Goal: Navigation & Orientation: Find specific page/section

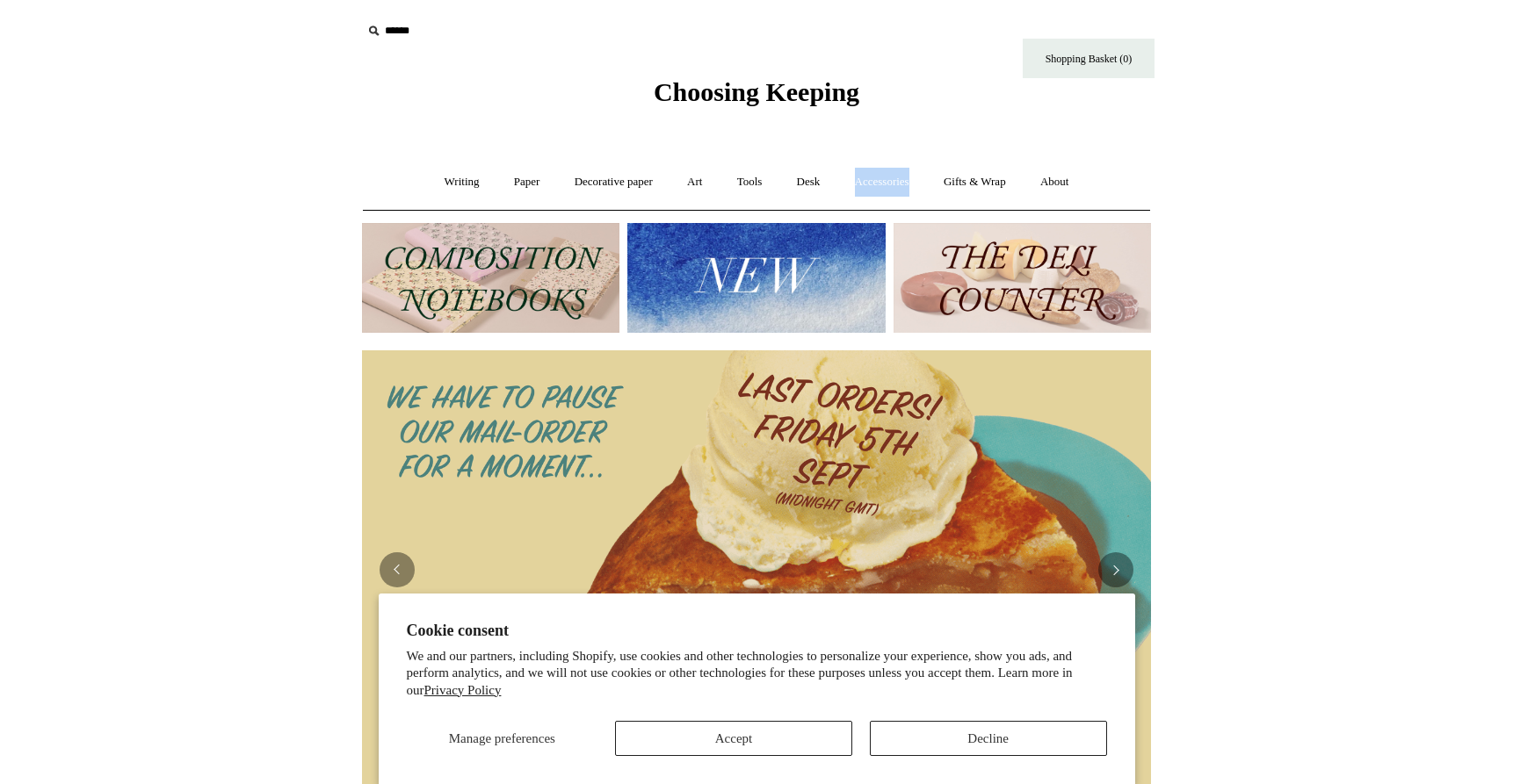
click at [522, 263] on img at bounding box center [490, 277] width 257 height 110
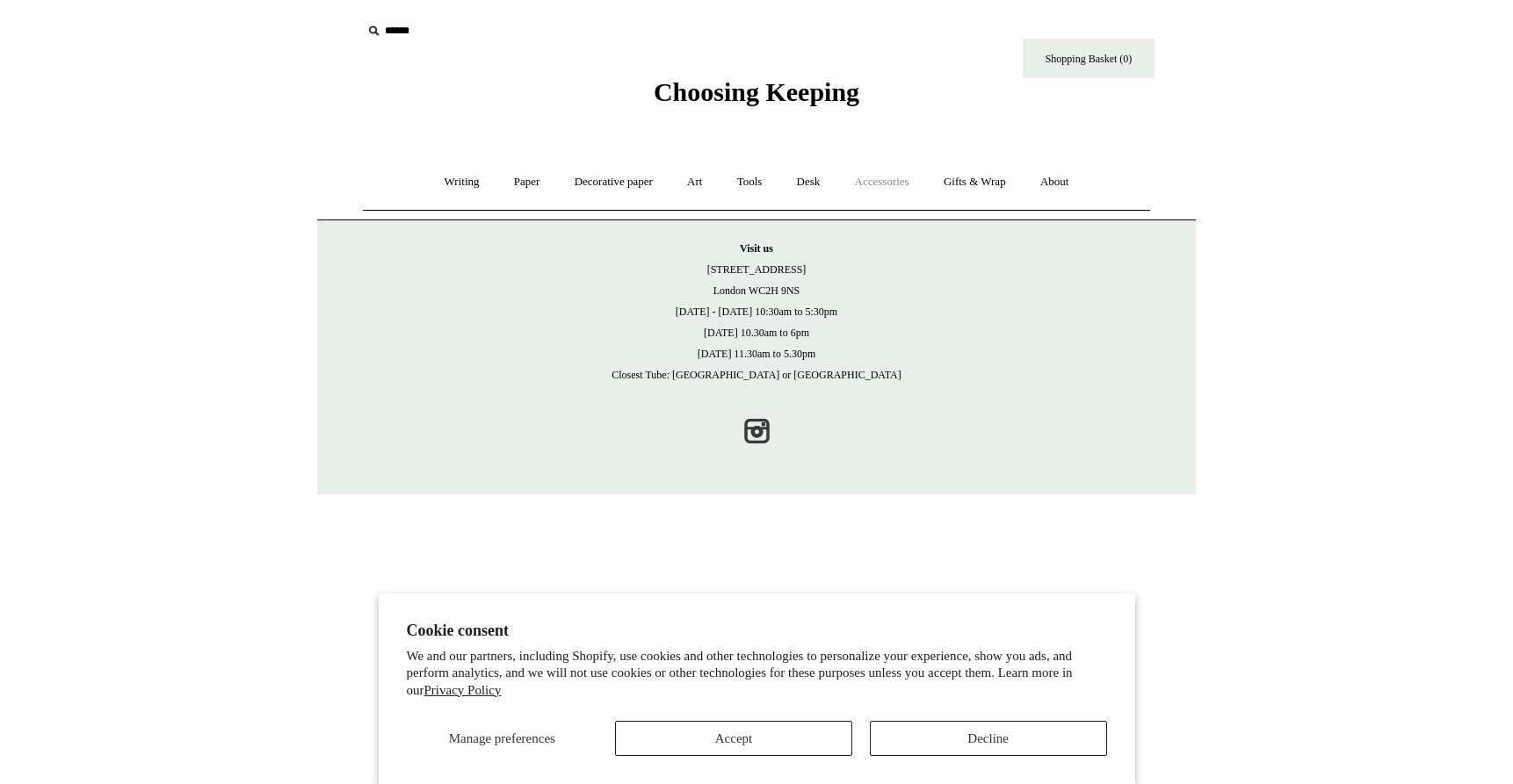
scroll to position [1, 0]
click at [952, 743] on button "Decline" at bounding box center [988, 739] width 237 height 35
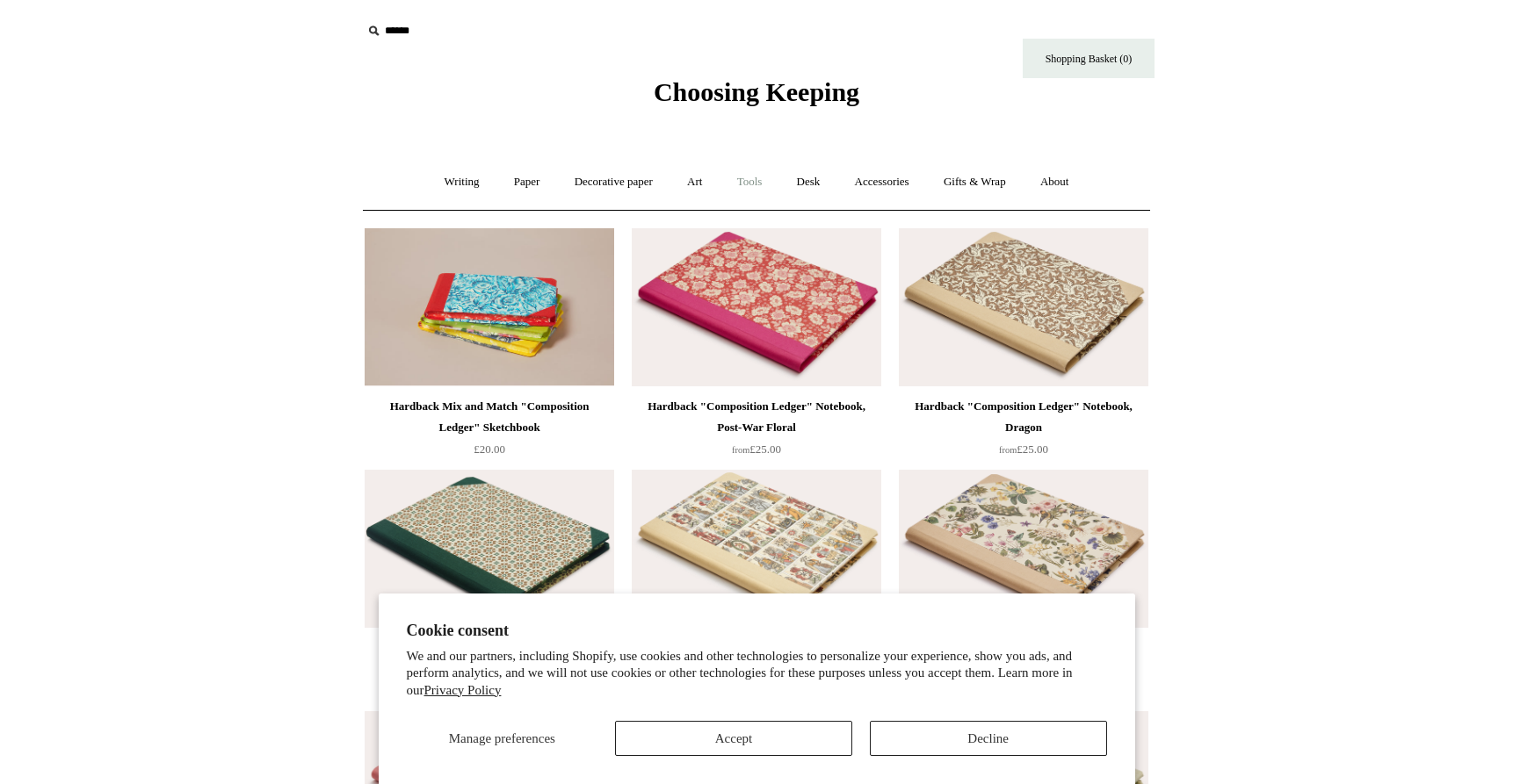
click at [749, 181] on link "Tools +" at bounding box center [750, 182] width 57 height 47
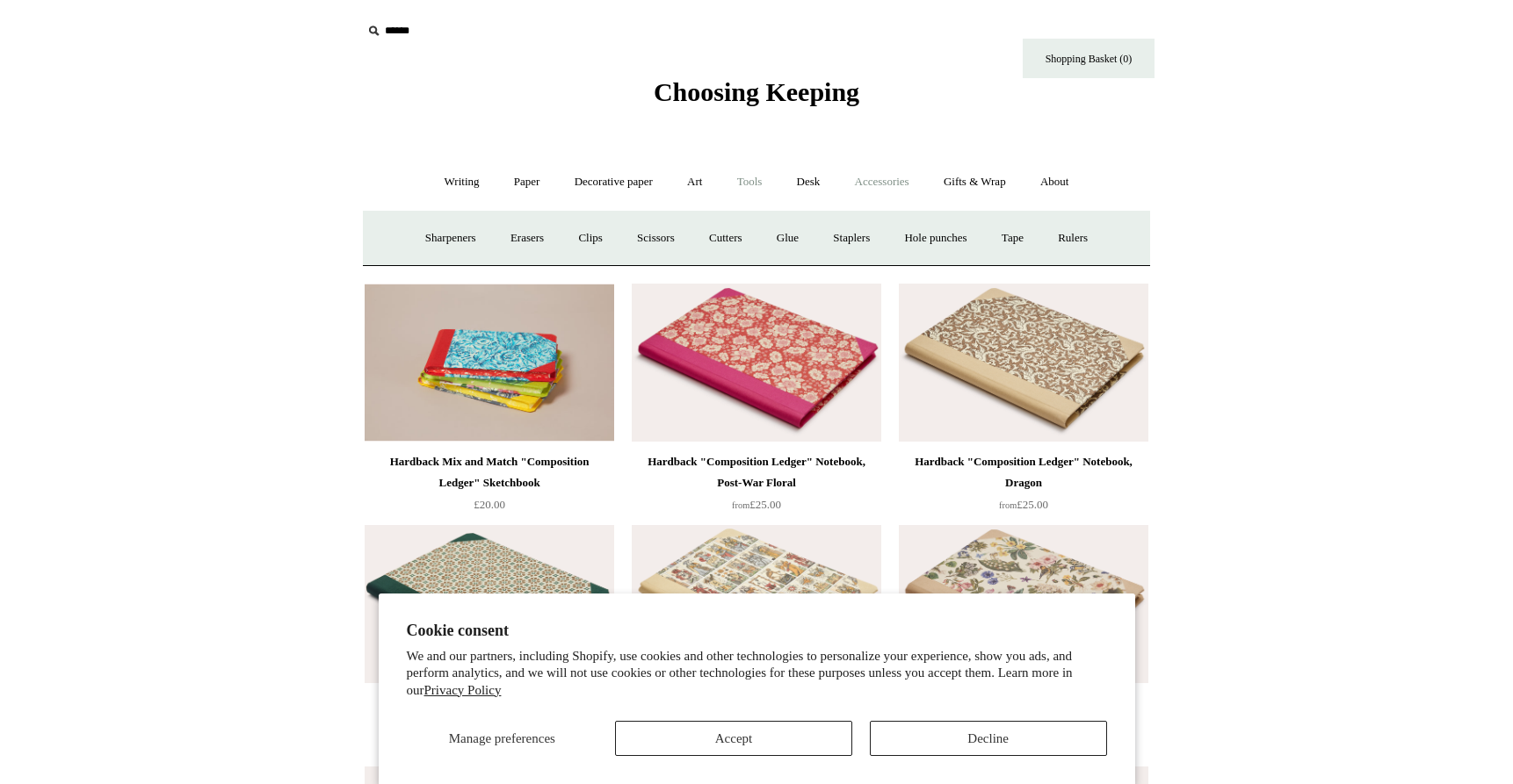
click at [875, 188] on link "Accessories +" at bounding box center [882, 182] width 86 height 47
click at [1084, 186] on link "About +" at bounding box center [1055, 182] width 61 height 47
click at [992, 187] on link "Gifts & Wrap +" at bounding box center [975, 182] width 94 height 47
click at [816, 183] on link "Desk +" at bounding box center [809, 182] width 55 height 47
click at [538, 231] on link "Pen pots" at bounding box center [547, 239] width 70 height 47
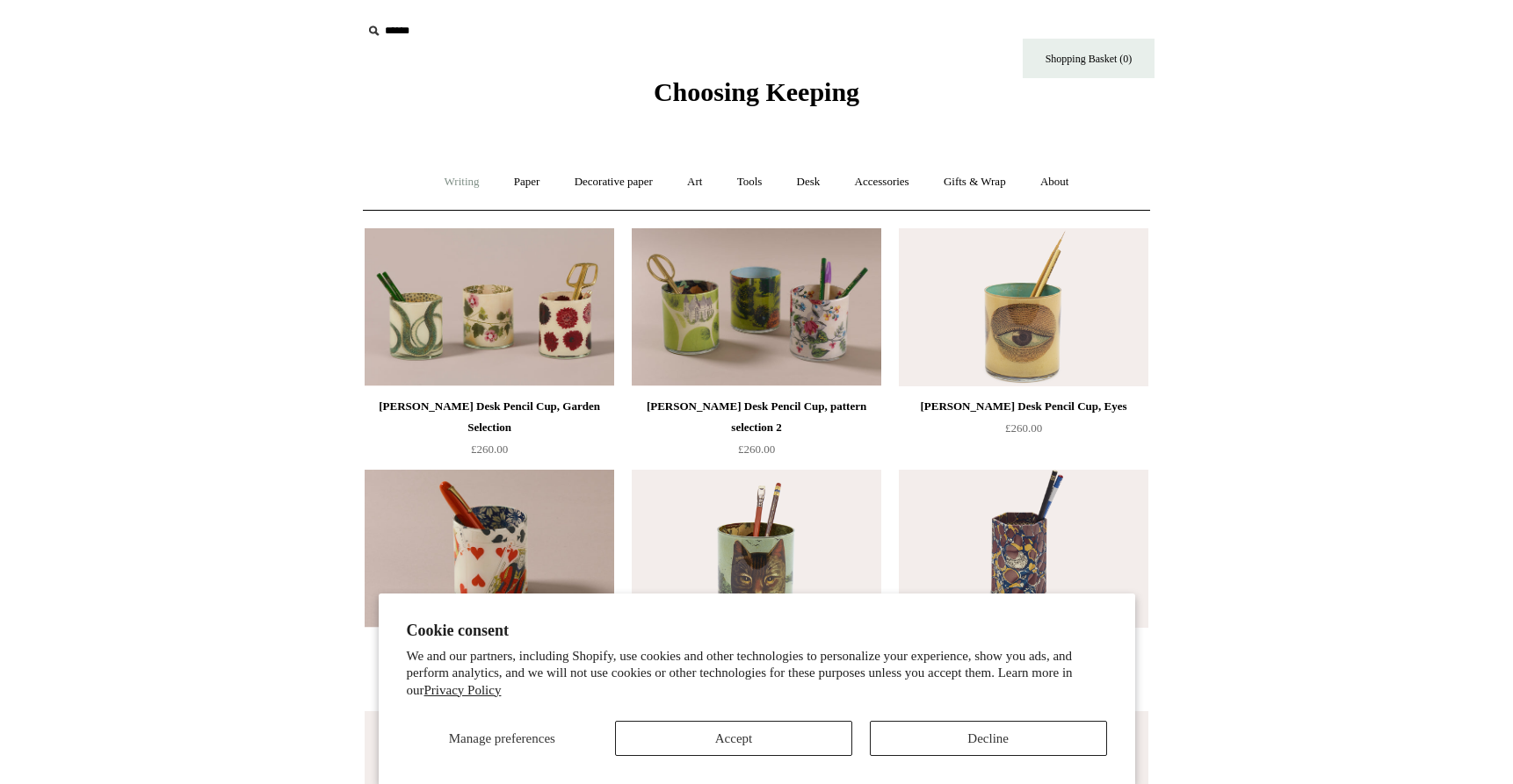
click at [440, 170] on link "Writing +" at bounding box center [462, 182] width 66 height 47
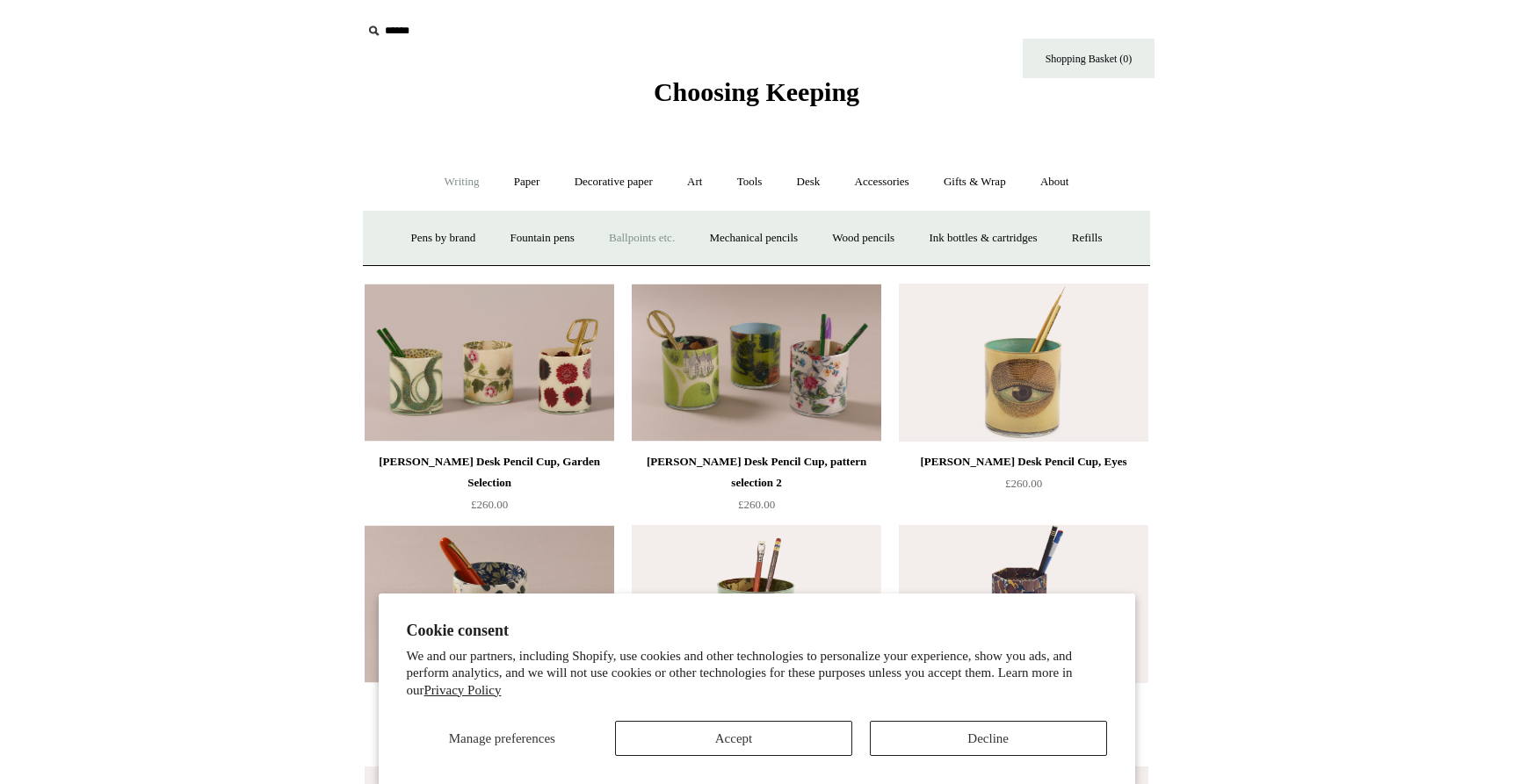
click at [634, 241] on link "Ballpoints etc. +" at bounding box center [642, 239] width 98 height 47
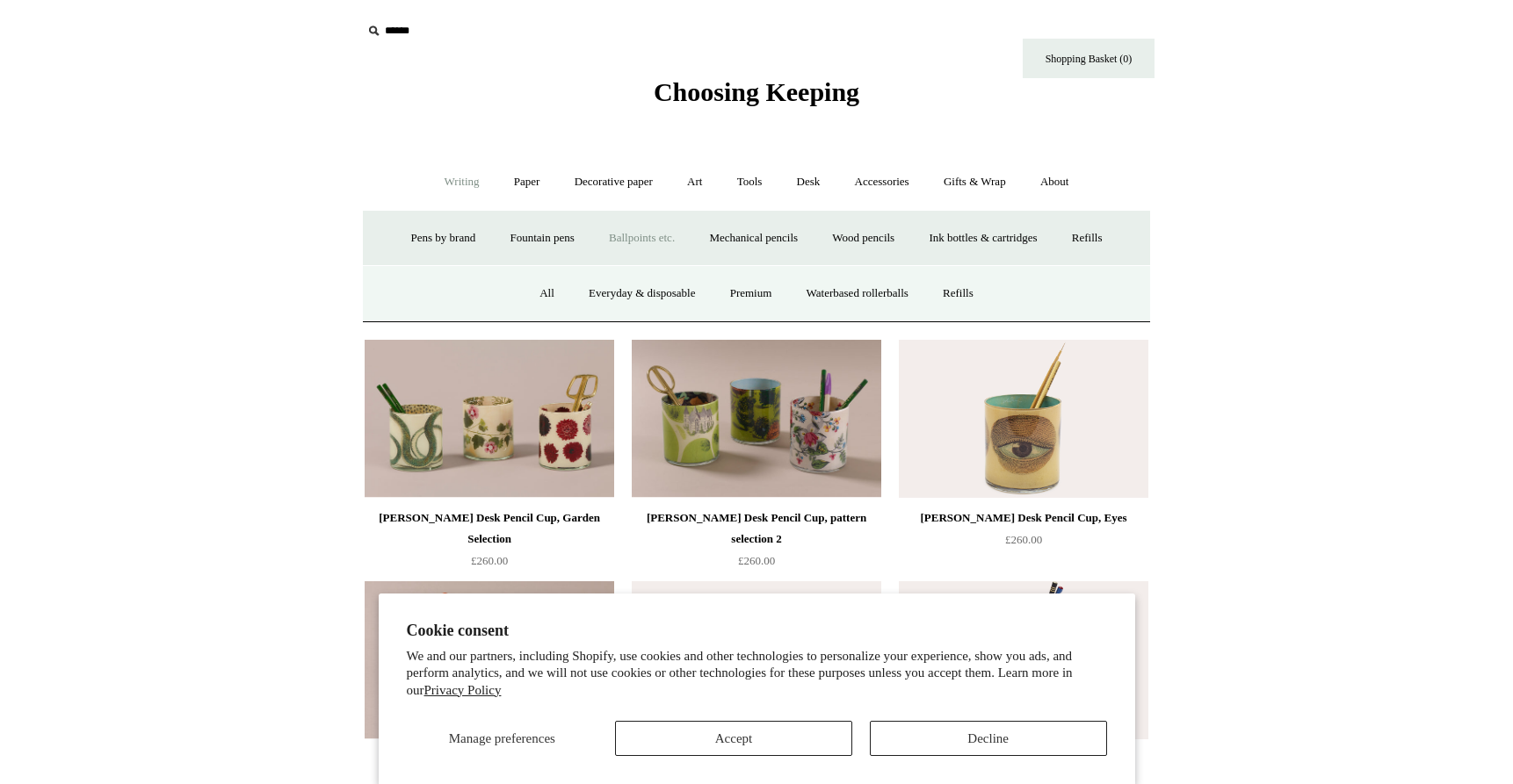
click at [557, 298] on ul "All Everyday & disposable Premium Waterbased rollerballs Refills" at bounding box center [756, 294] width 465 height 47
click at [763, 285] on link "Premium" at bounding box center [751, 294] width 74 height 47
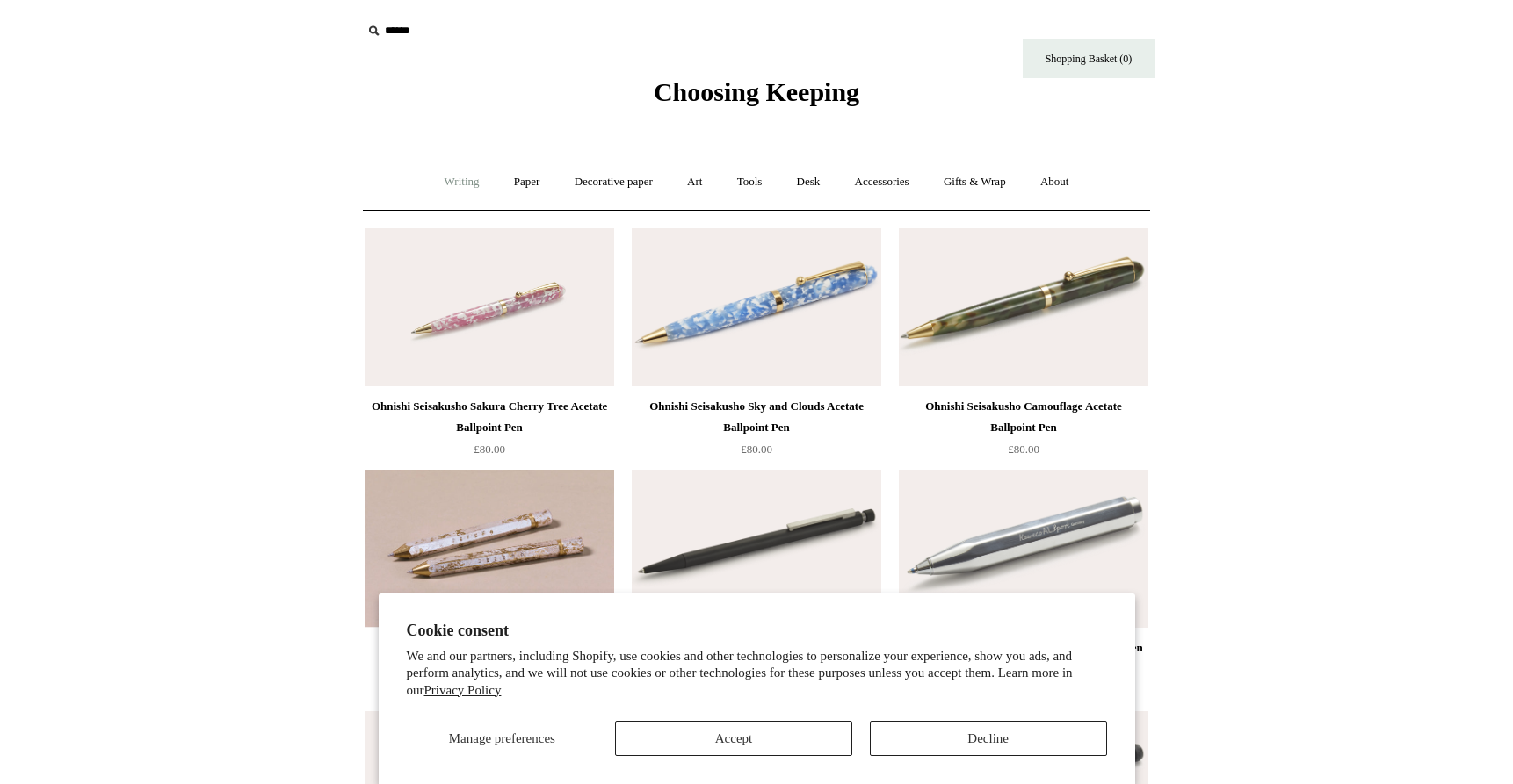
click at [441, 188] on link "Writing +" at bounding box center [462, 182] width 66 height 47
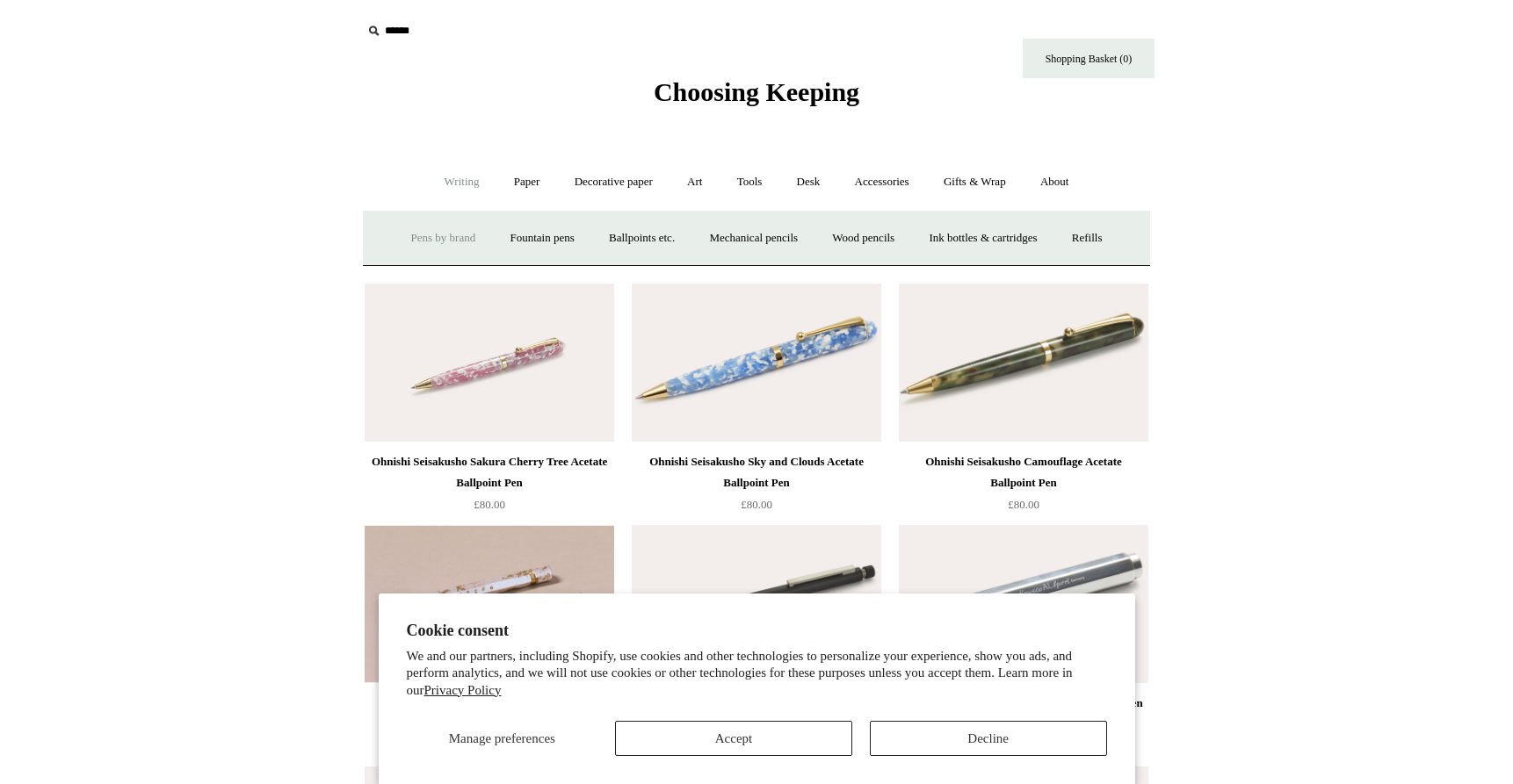
click at [435, 237] on link "Pens by brand +" at bounding box center [443, 239] width 97 height 47
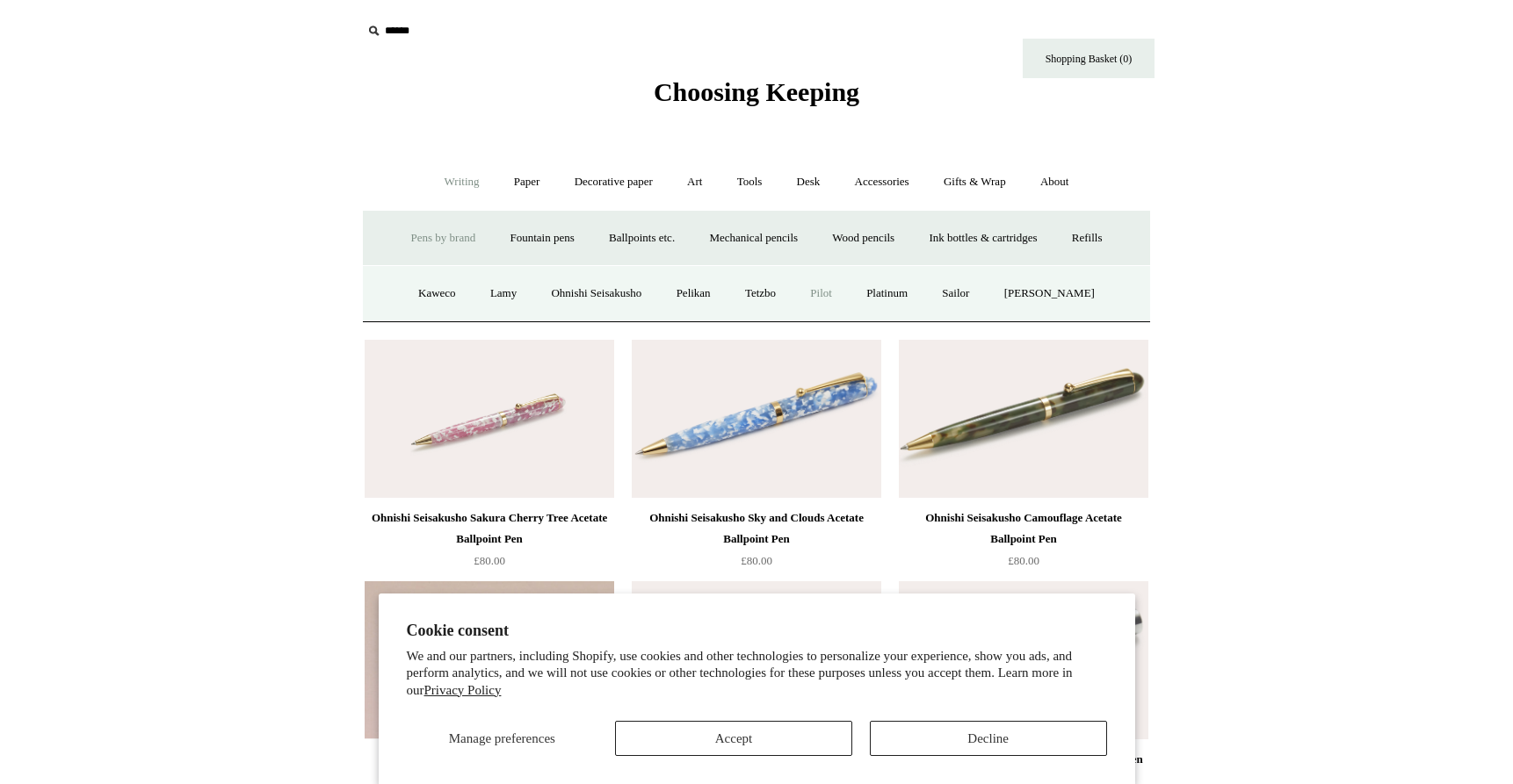
click at [848, 294] on link "Pilot" at bounding box center [821, 294] width 53 height 47
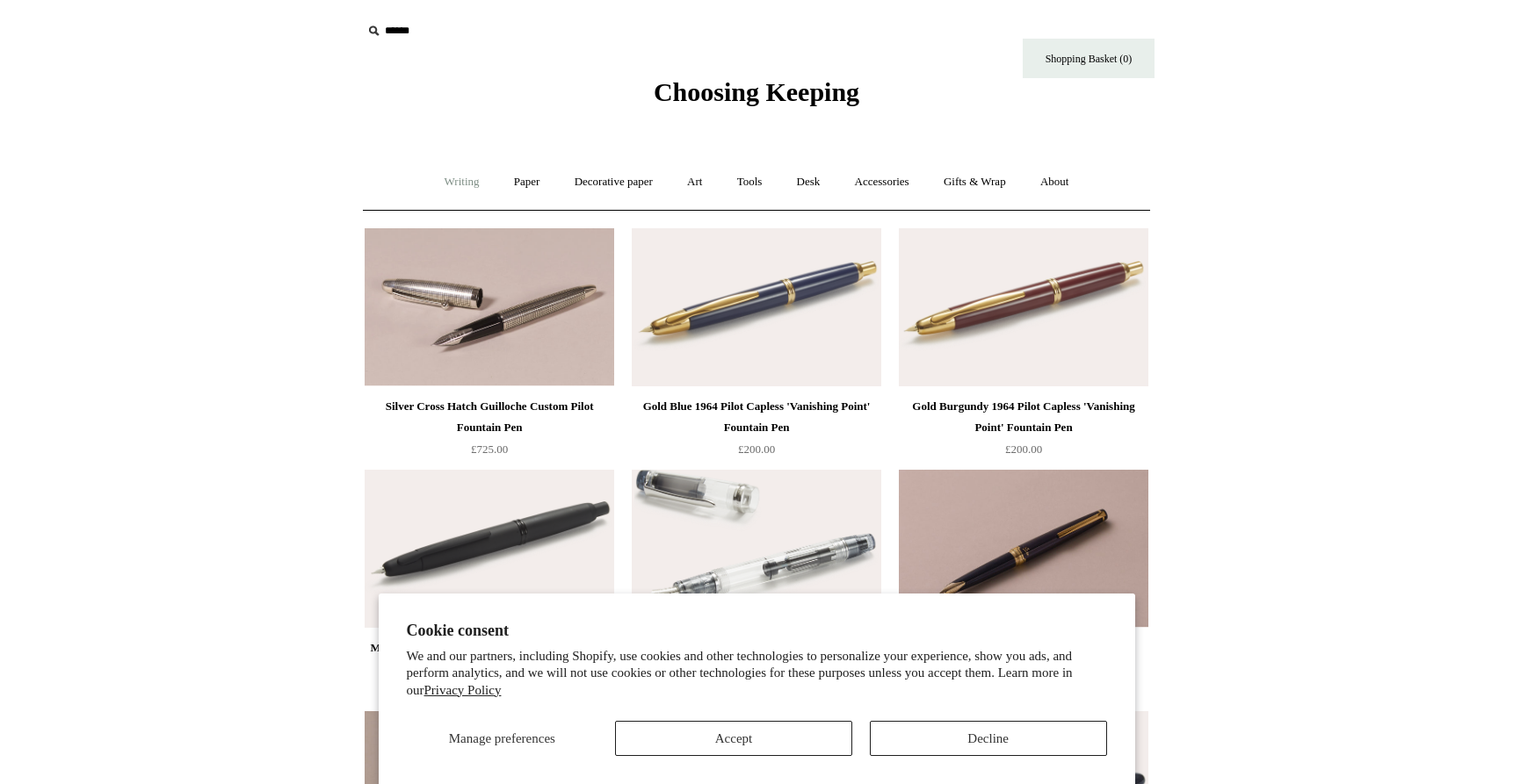
click at [447, 181] on link "Writing +" at bounding box center [462, 182] width 66 height 47
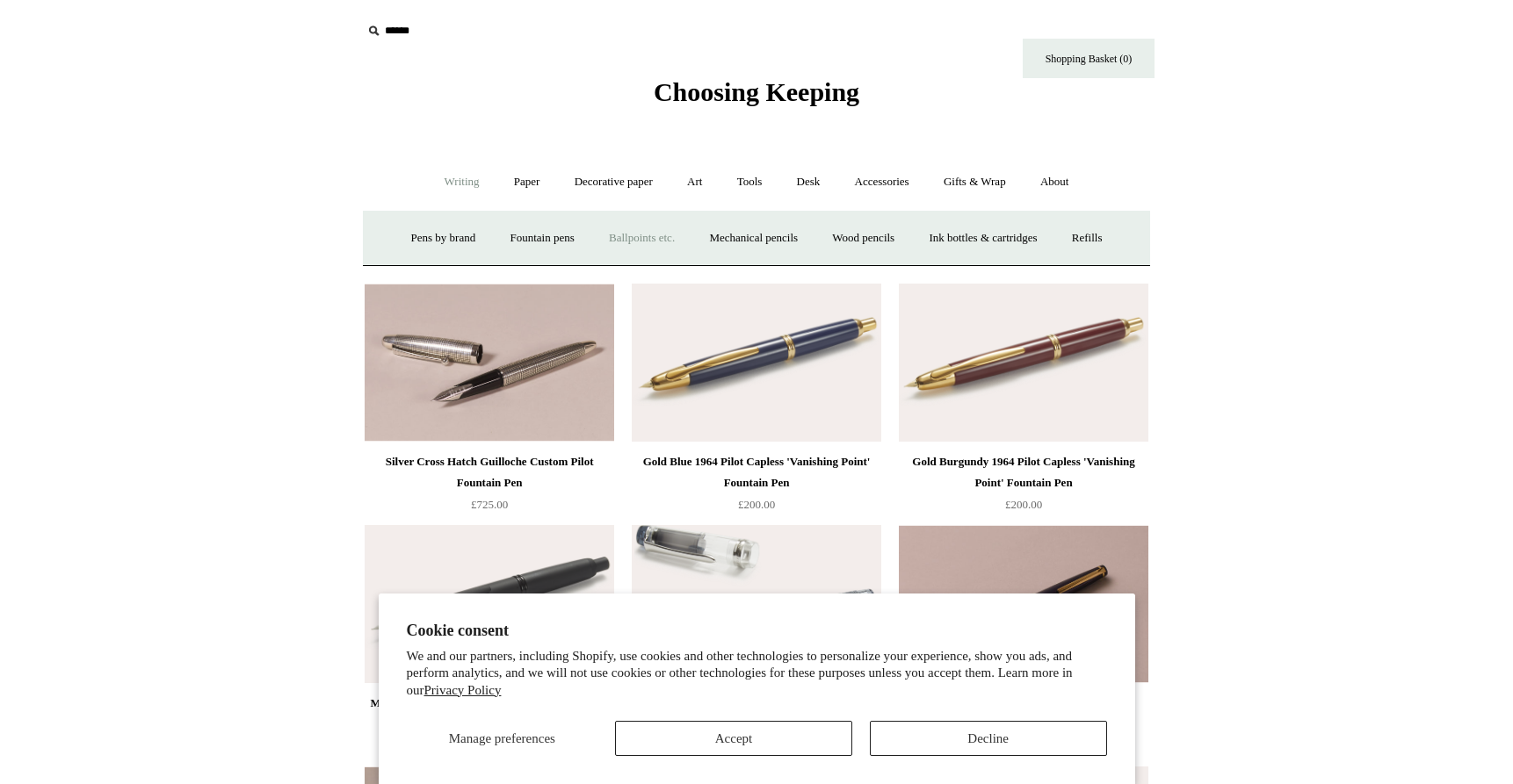
click at [632, 240] on link "Ballpoints etc. +" at bounding box center [642, 239] width 98 height 47
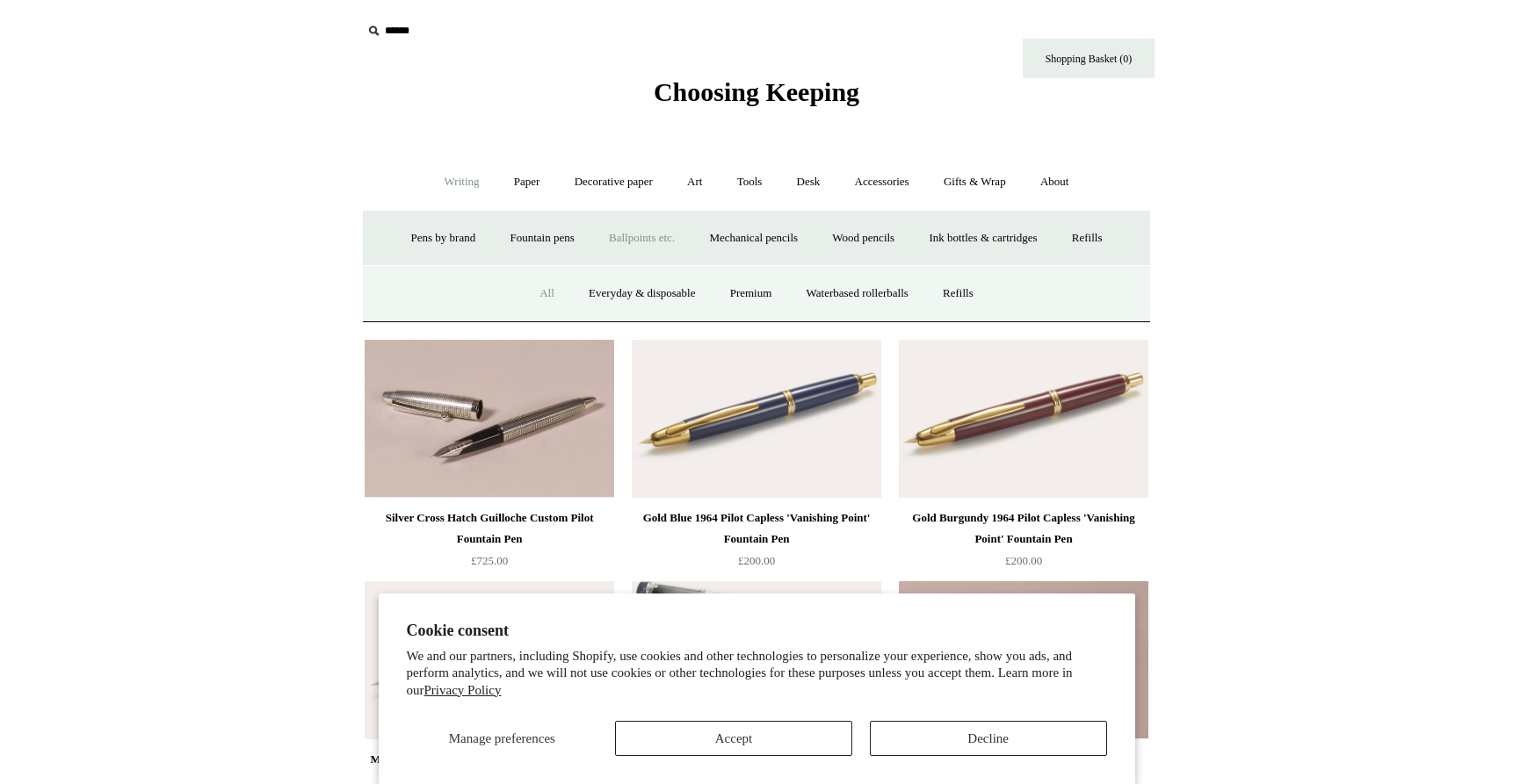
click at [526, 298] on link "All" at bounding box center [546, 294] width 47 height 47
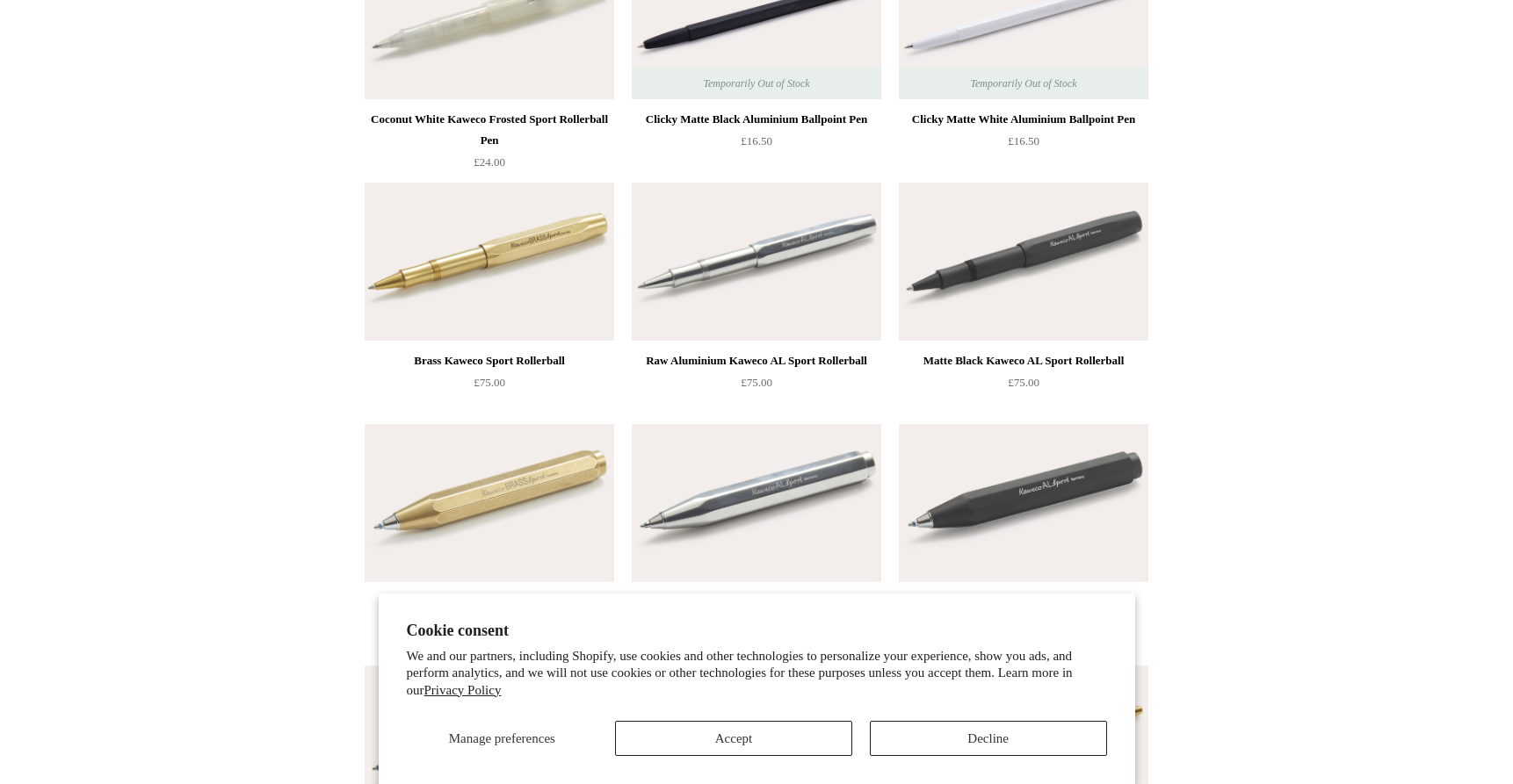
scroll to position [1970, 0]
